Goal: Task Accomplishment & Management: Manage account settings

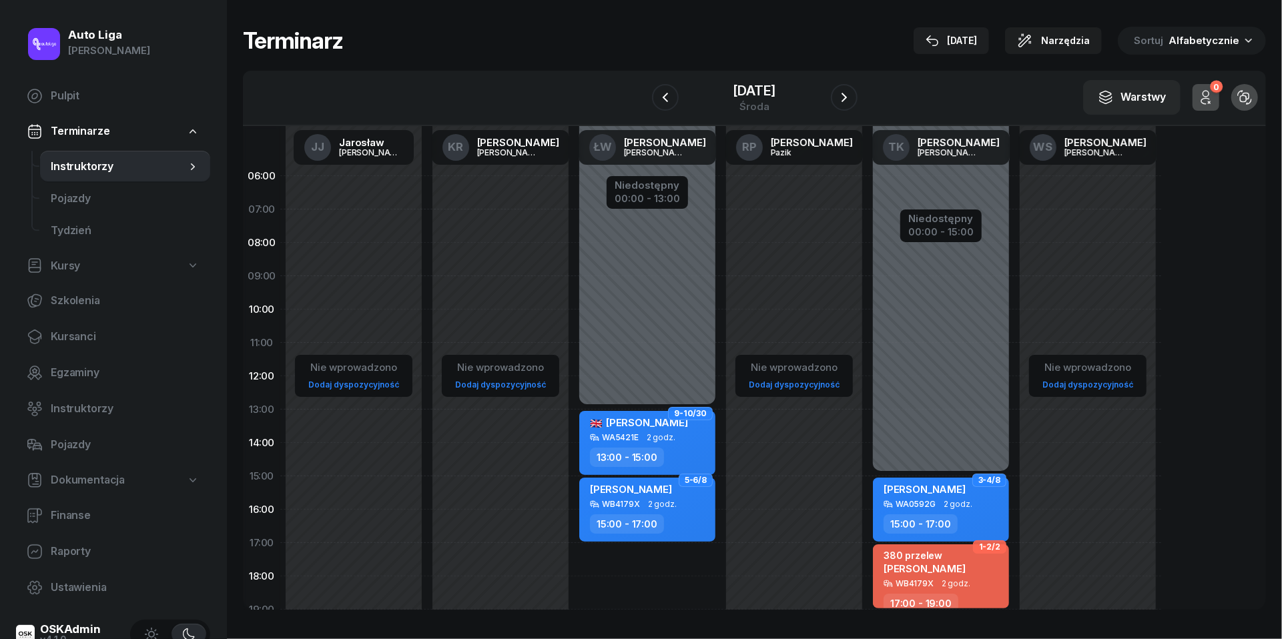
scroll to position [163, 0]
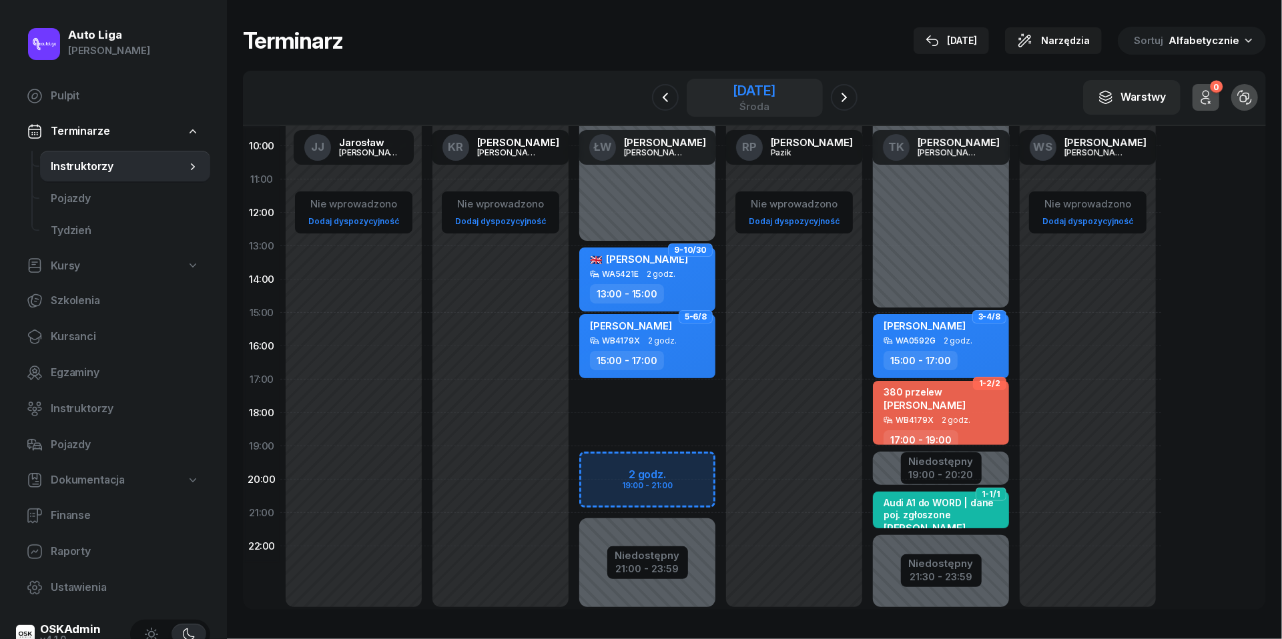
click at [749, 93] on div "[DATE]" at bounding box center [754, 90] width 43 height 13
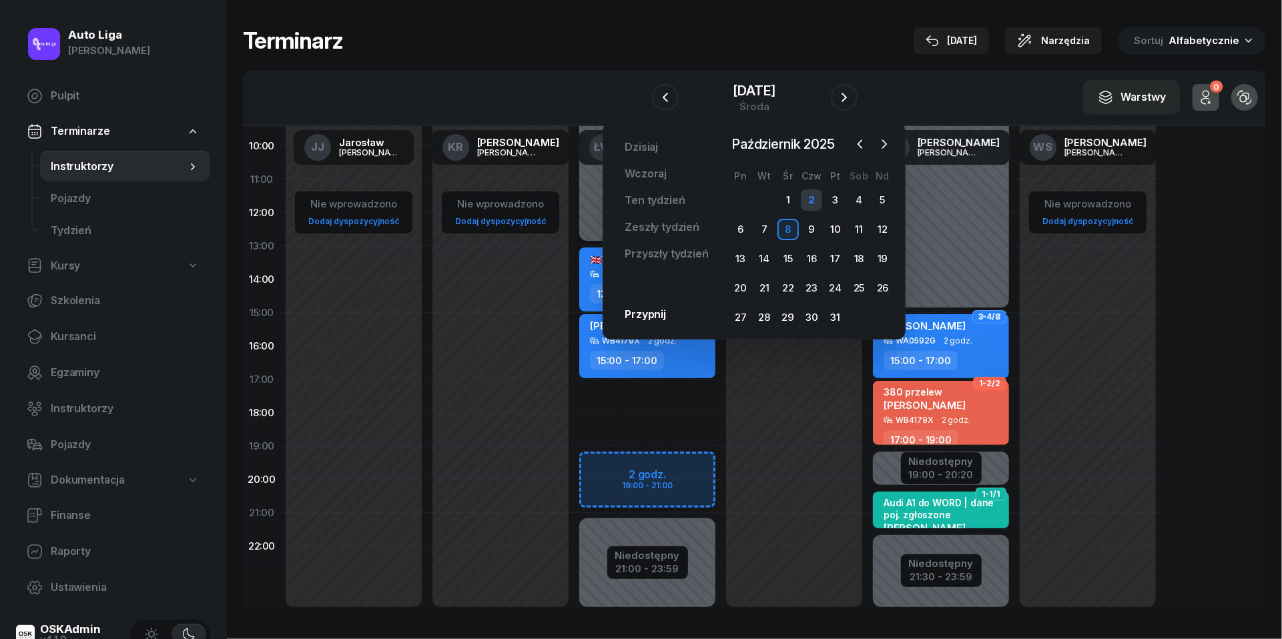
click at [813, 204] on div "2" at bounding box center [811, 200] width 21 height 21
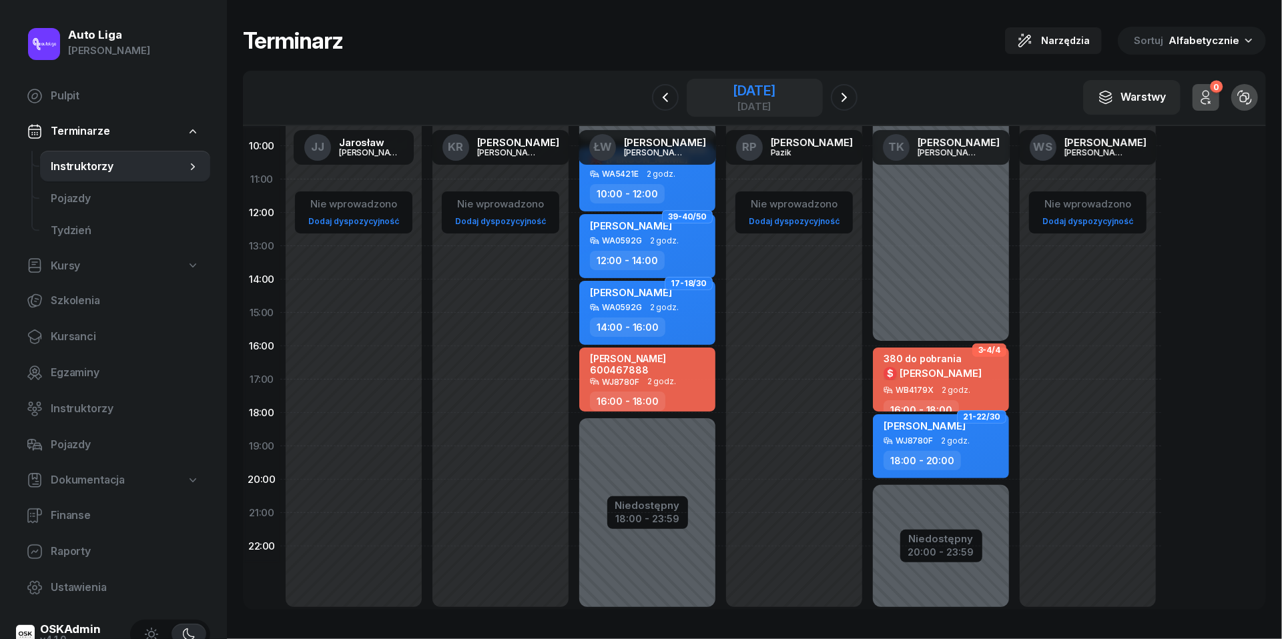
click at [775, 99] on div "[DATE]" at bounding box center [754, 97] width 43 height 27
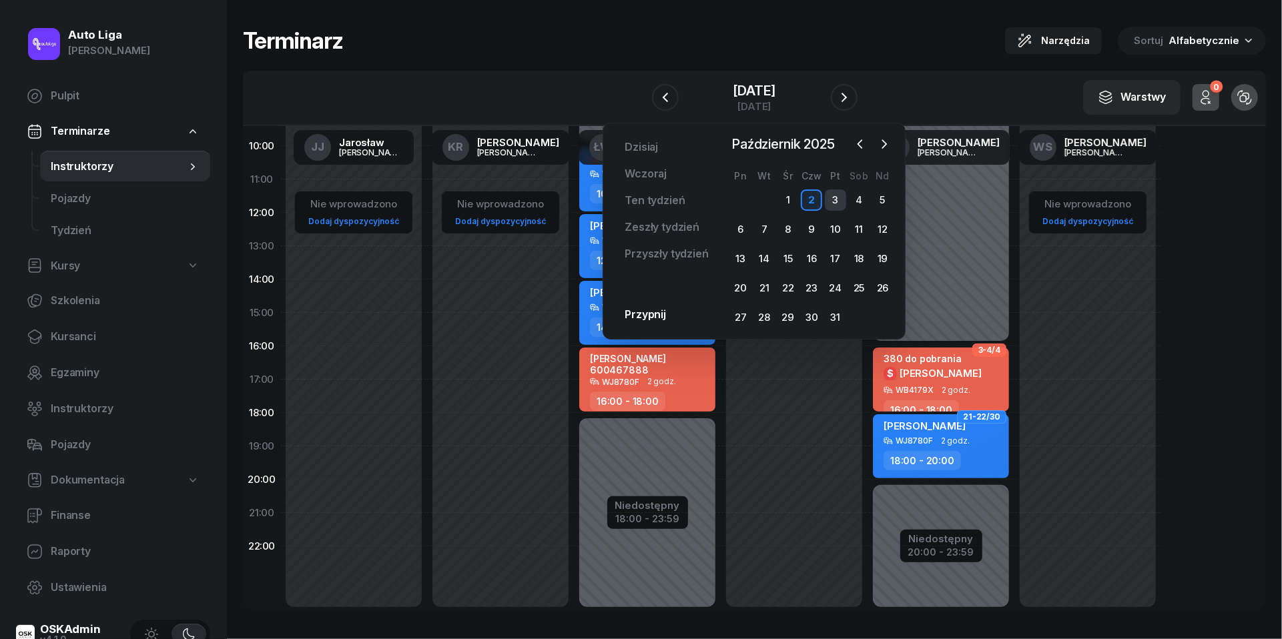
click at [836, 201] on div "3" at bounding box center [835, 200] width 21 height 21
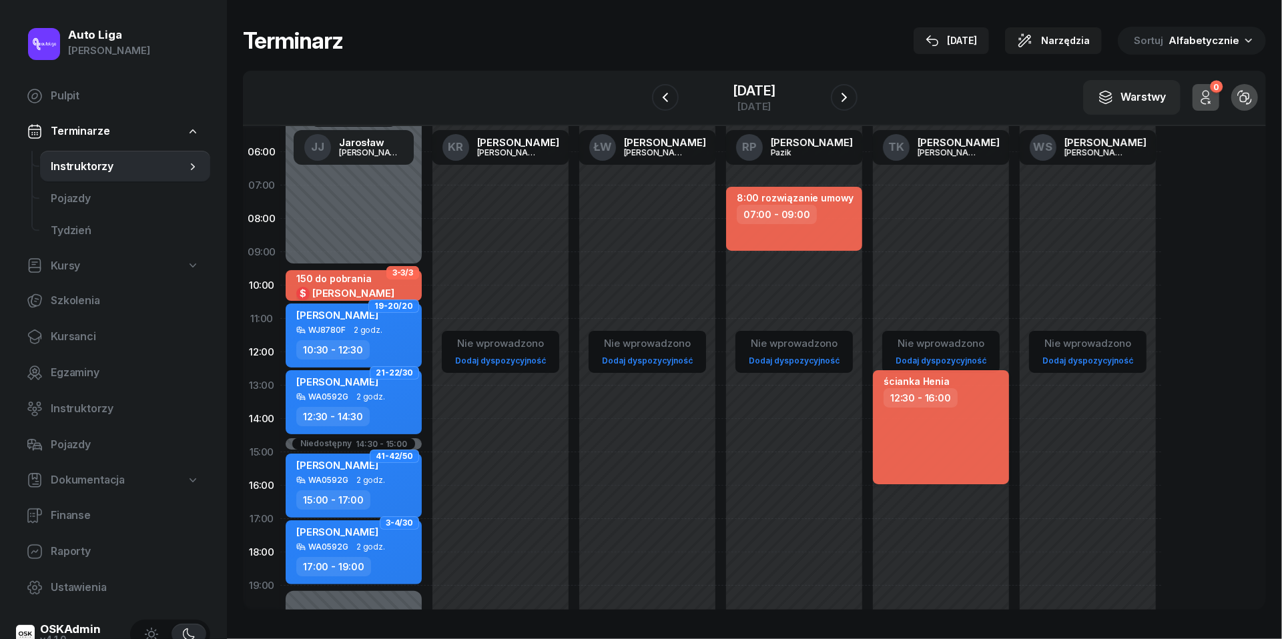
scroll to position [1, 0]
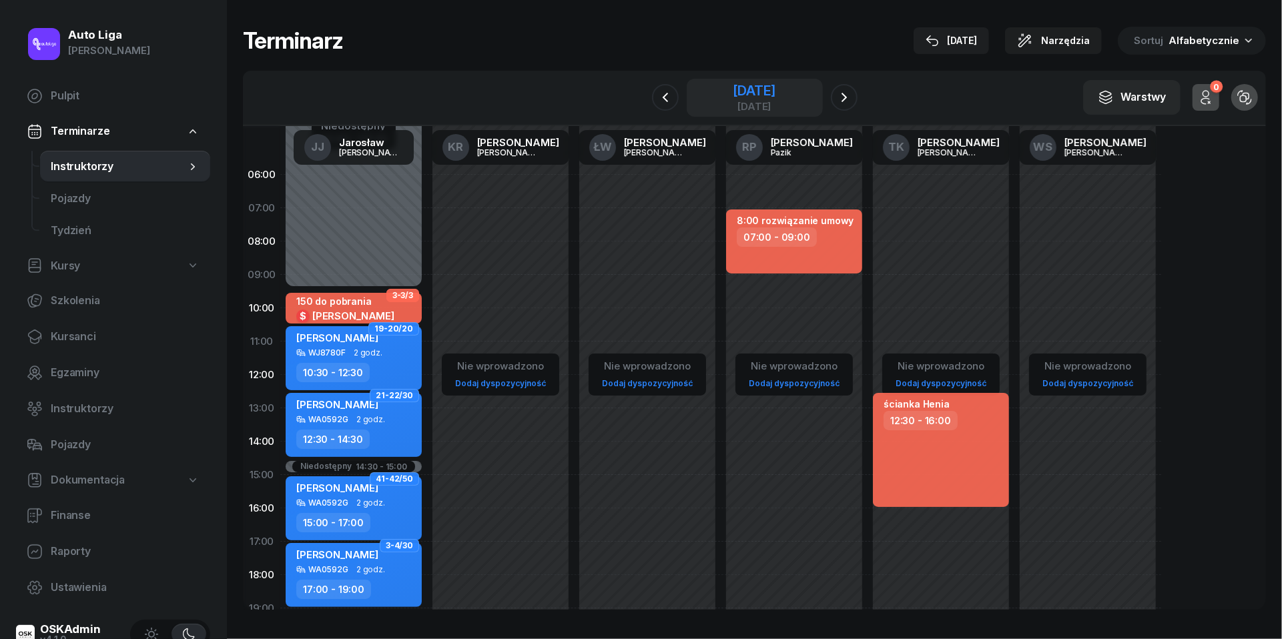
click at [761, 93] on div "[DATE]" at bounding box center [754, 90] width 43 height 13
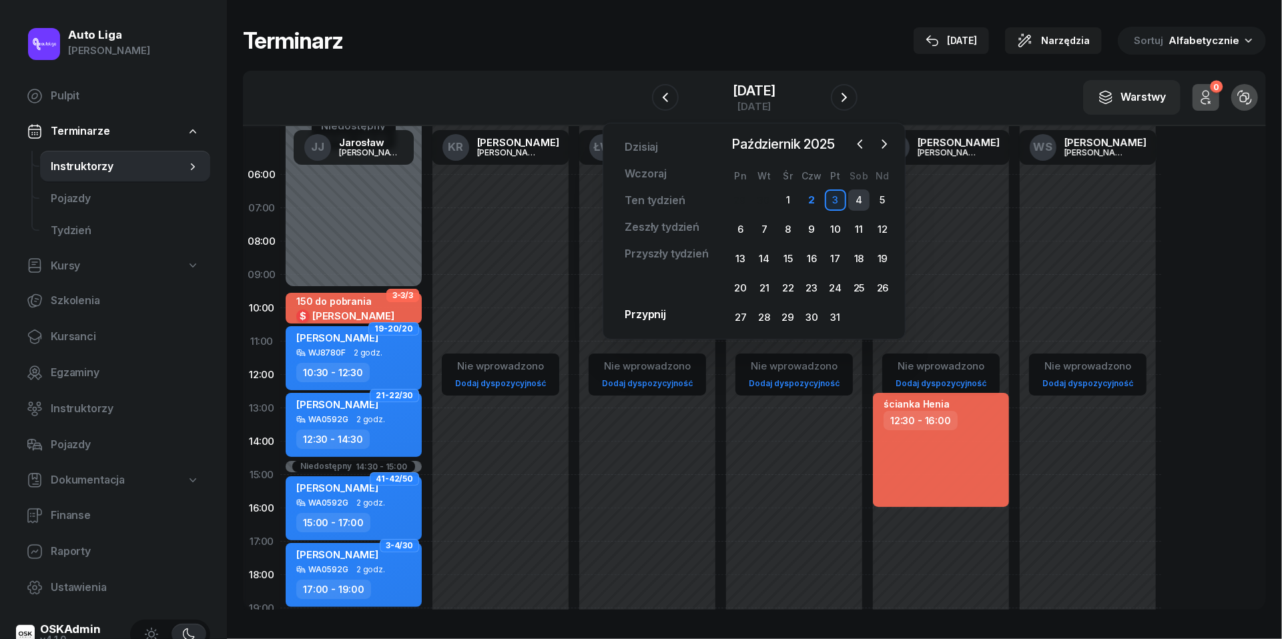
click at [863, 198] on div "4" at bounding box center [858, 200] width 21 height 21
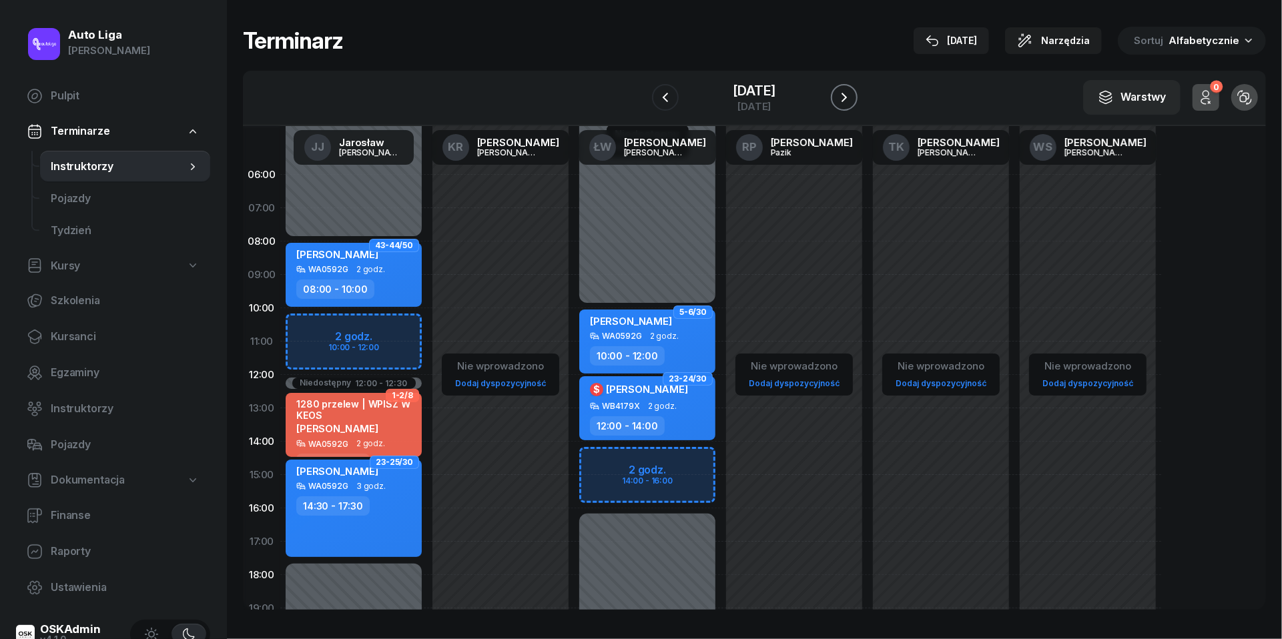
click at [852, 95] on icon "button" at bounding box center [844, 97] width 16 height 16
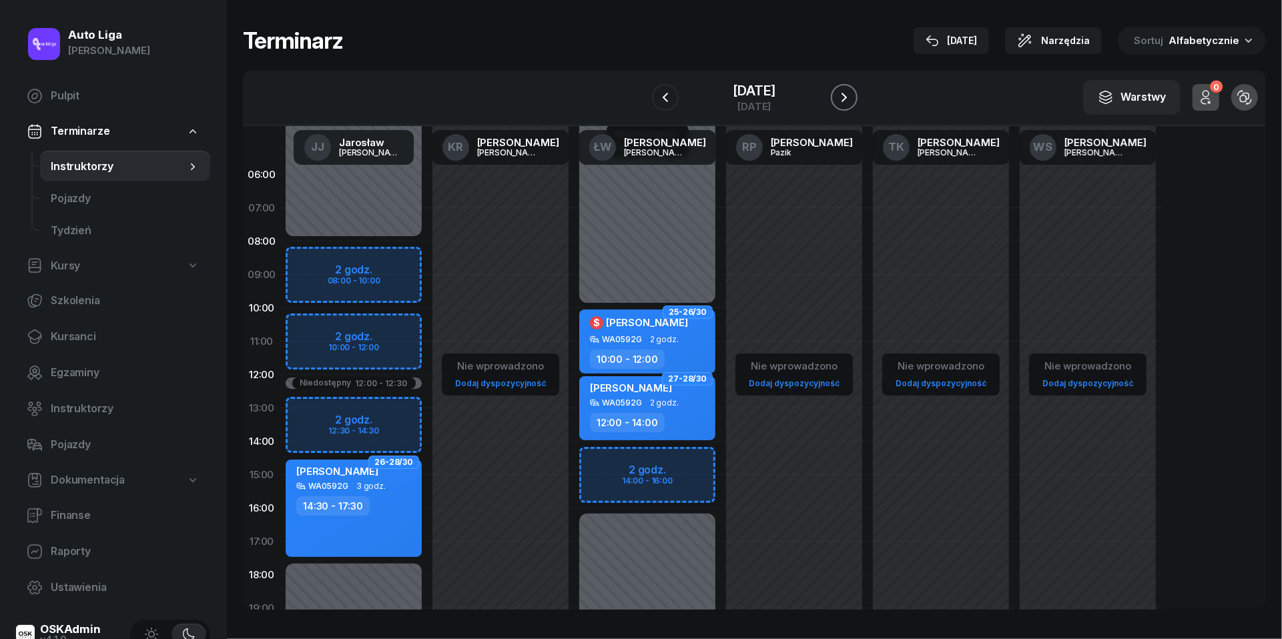
click at [852, 95] on icon "button" at bounding box center [844, 97] width 16 height 16
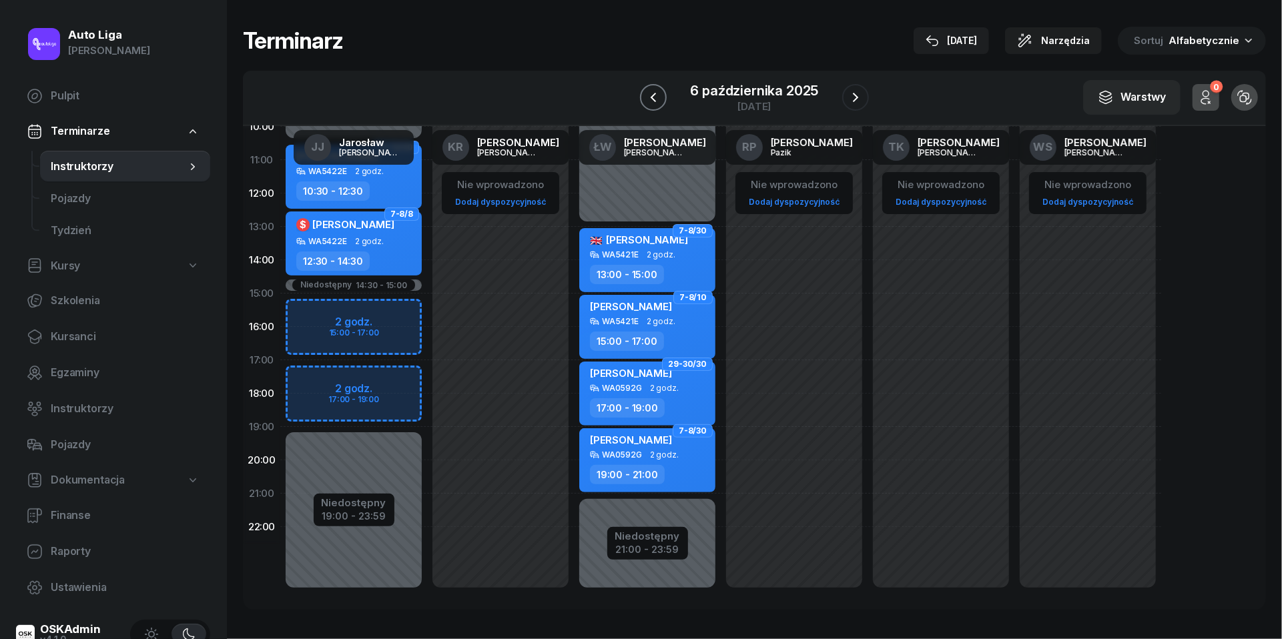
click at [654, 95] on icon "button" at bounding box center [653, 97] width 16 height 16
click at [657, 95] on icon "button" at bounding box center [665, 97] width 16 height 16
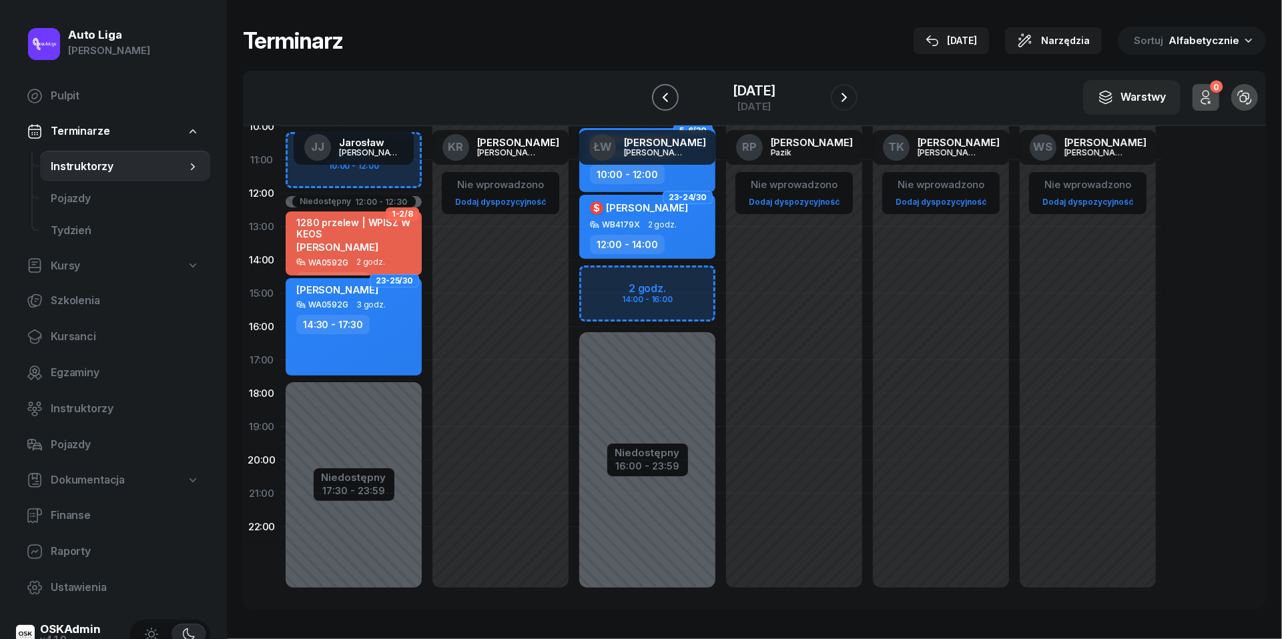
click at [657, 95] on icon "button" at bounding box center [665, 97] width 16 height 16
